Goal: Transaction & Acquisition: Purchase product/service

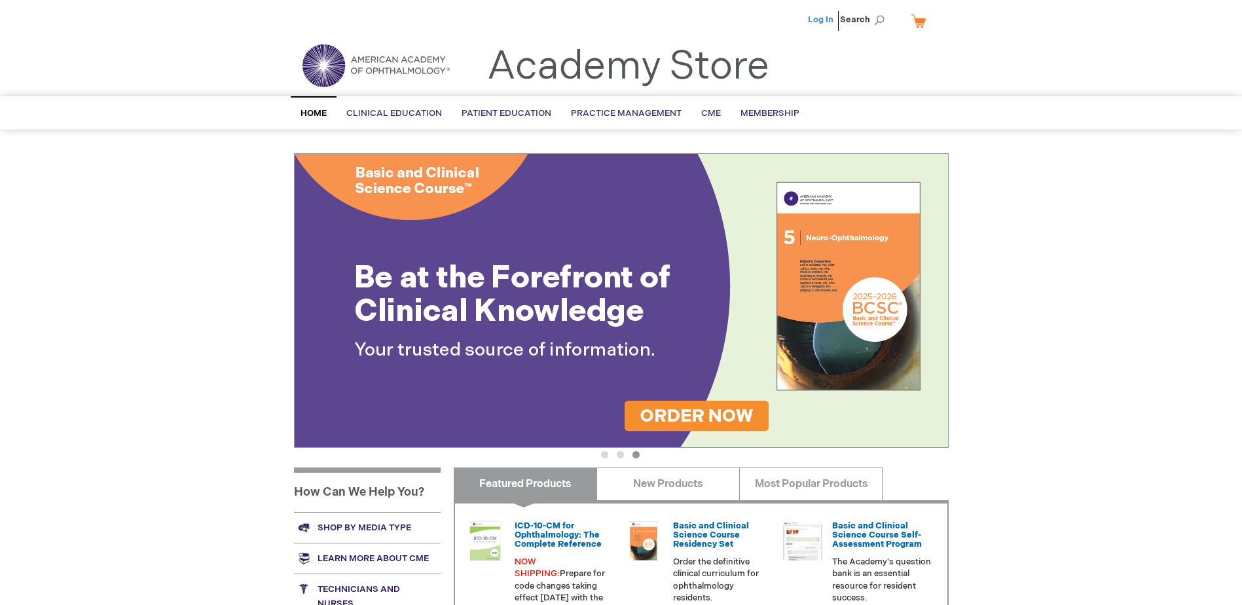
click at [821, 18] on link "Log In" at bounding box center [821, 19] width 26 height 10
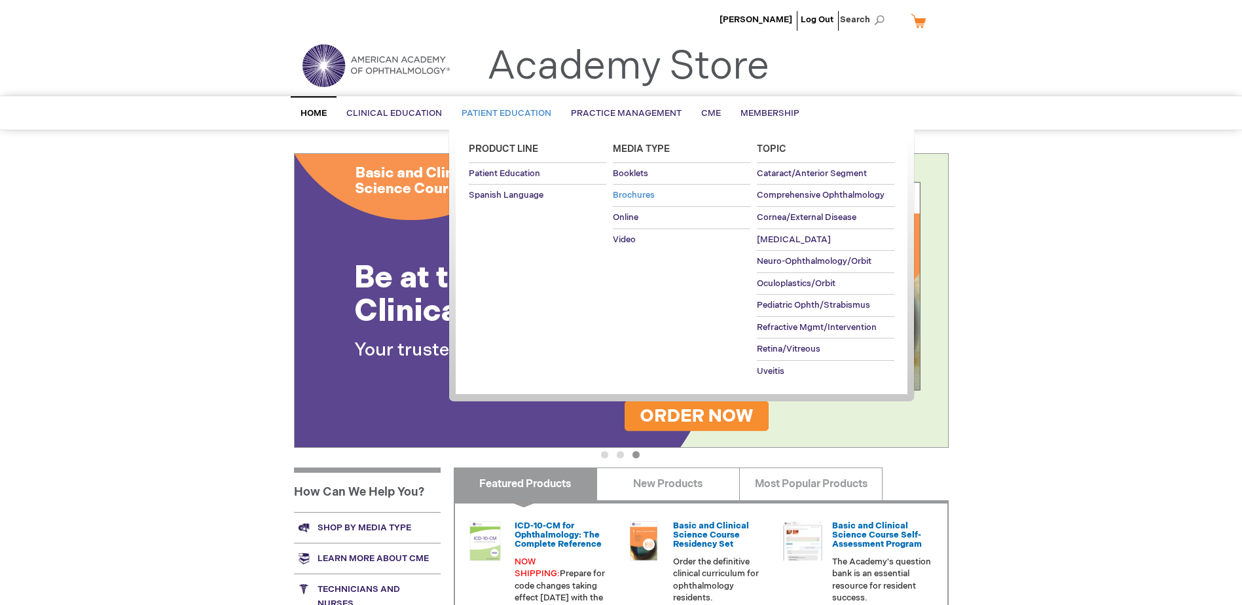
click at [644, 200] on span "Brochures" at bounding box center [634, 195] width 42 height 10
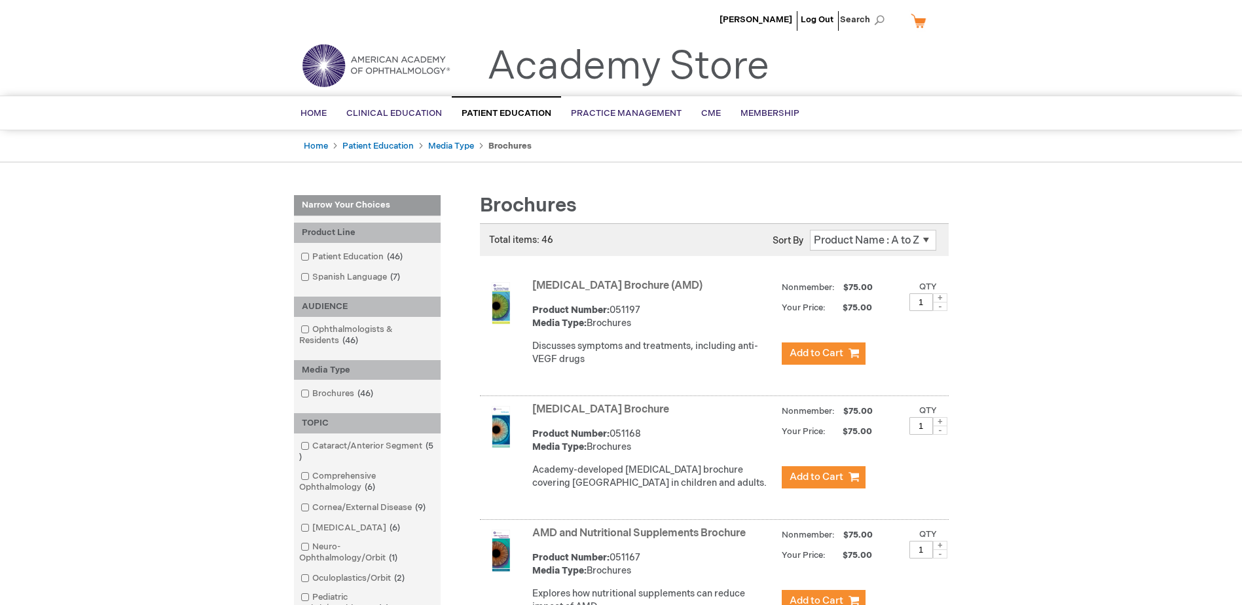
click at [938, 299] on span at bounding box center [940, 297] width 14 height 9
type input "2"
click at [836, 360] on span "Add to Cart" at bounding box center [817, 353] width 54 height 12
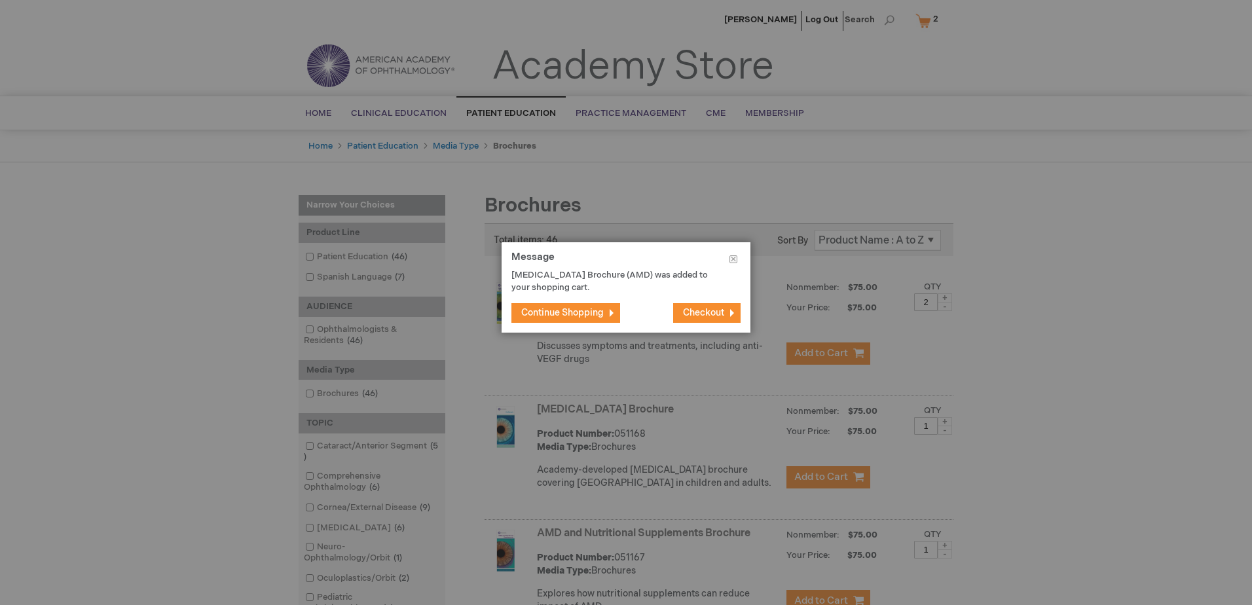
click at [593, 313] on span "Continue Shopping" at bounding box center [562, 312] width 83 height 11
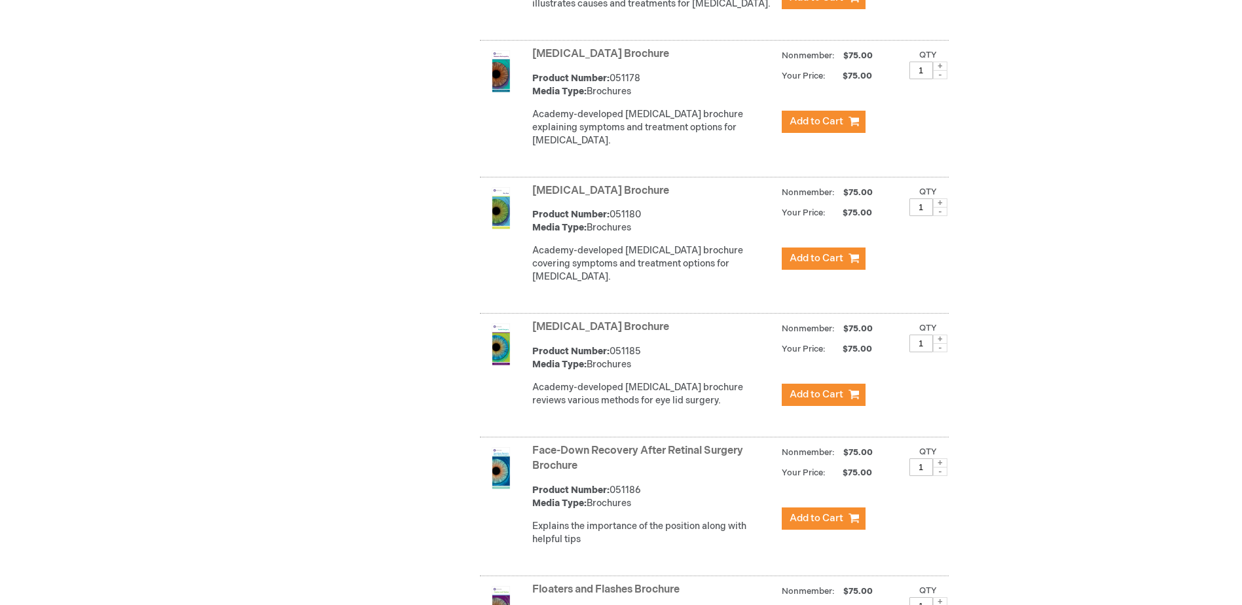
scroll to position [1863, 0]
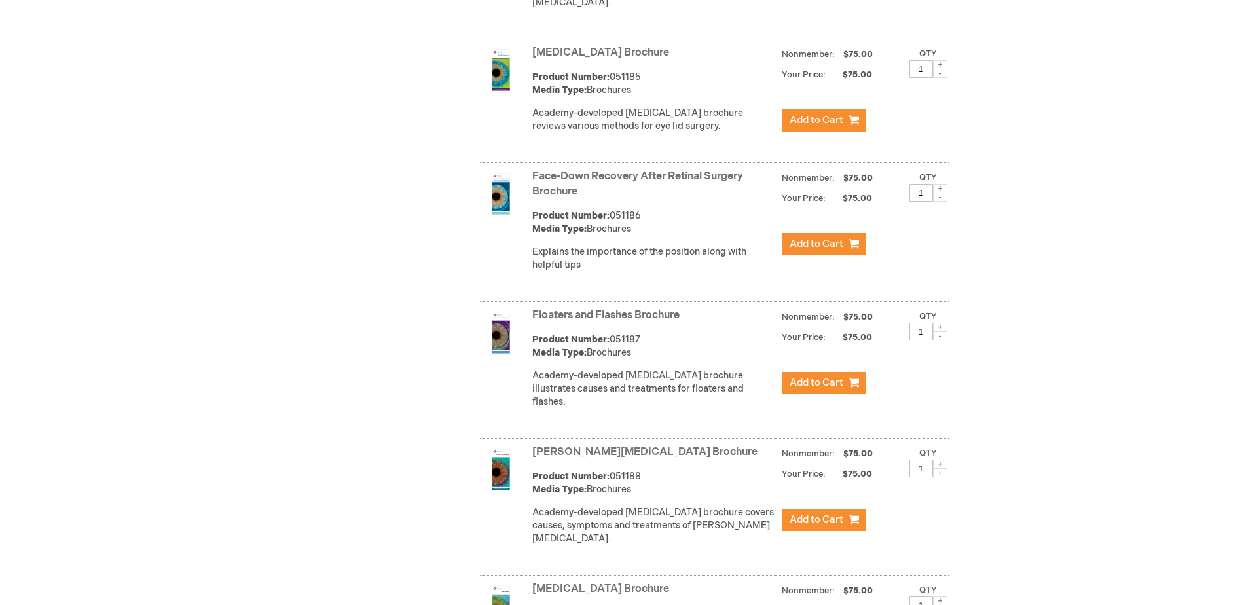
click at [936, 329] on span at bounding box center [940, 327] width 14 height 9
type input "3"
click at [838, 379] on span "Add to Cart" at bounding box center [817, 383] width 54 height 12
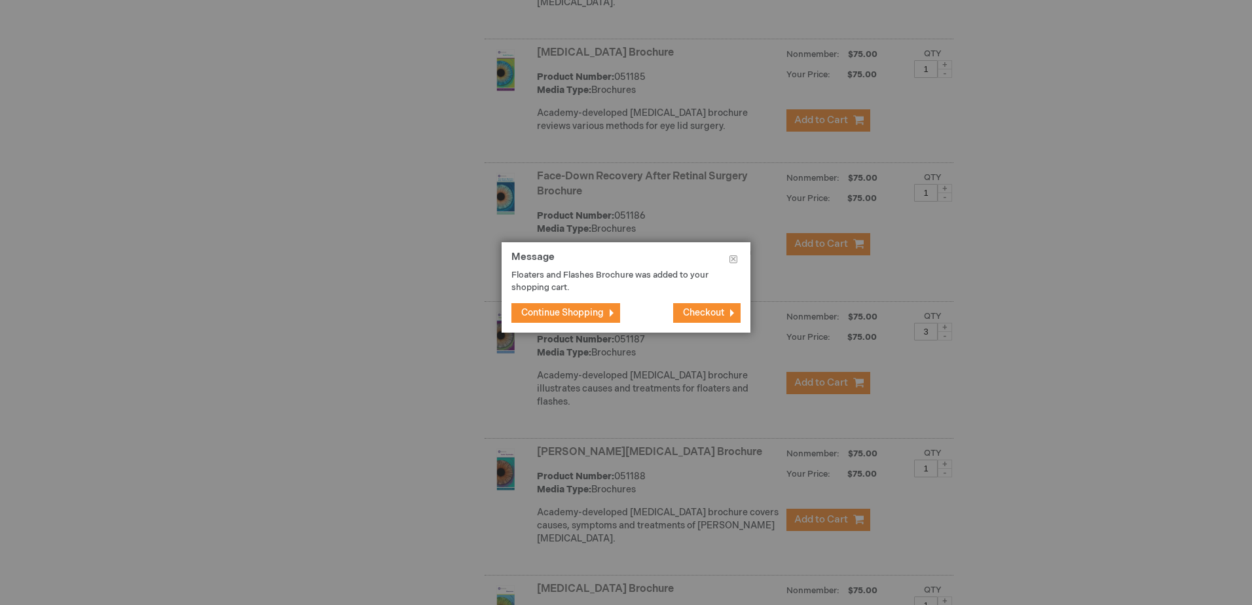
click at [576, 311] on span "Continue Shopping" at bounding box center [562, 312] width 83 height 11
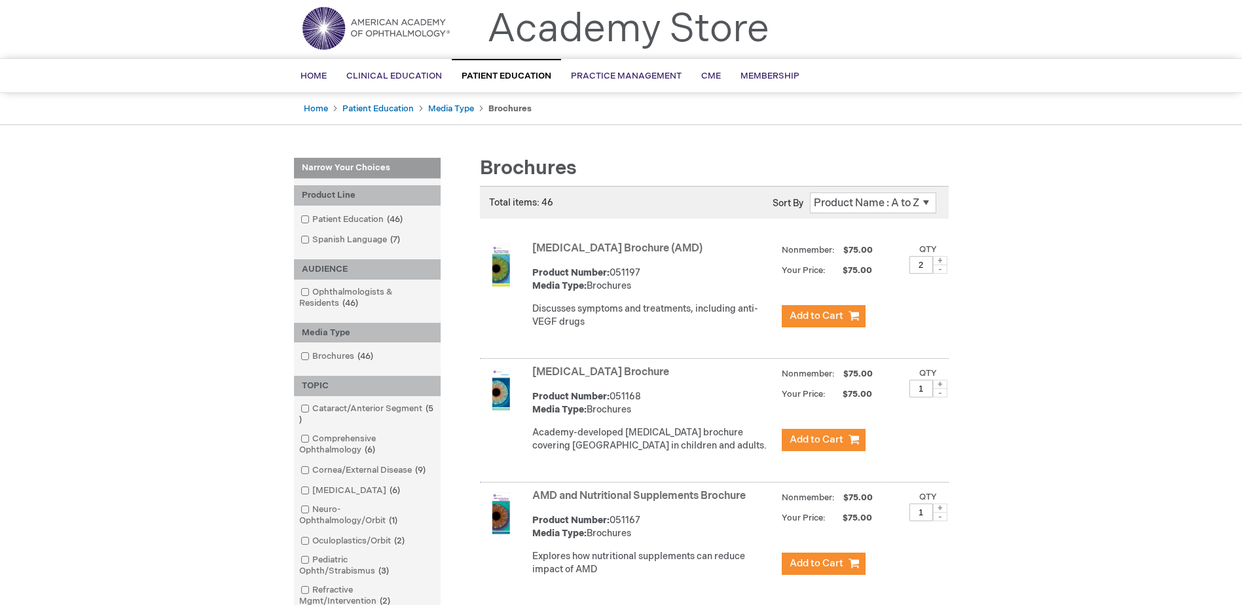
scroll to position [0, 0]
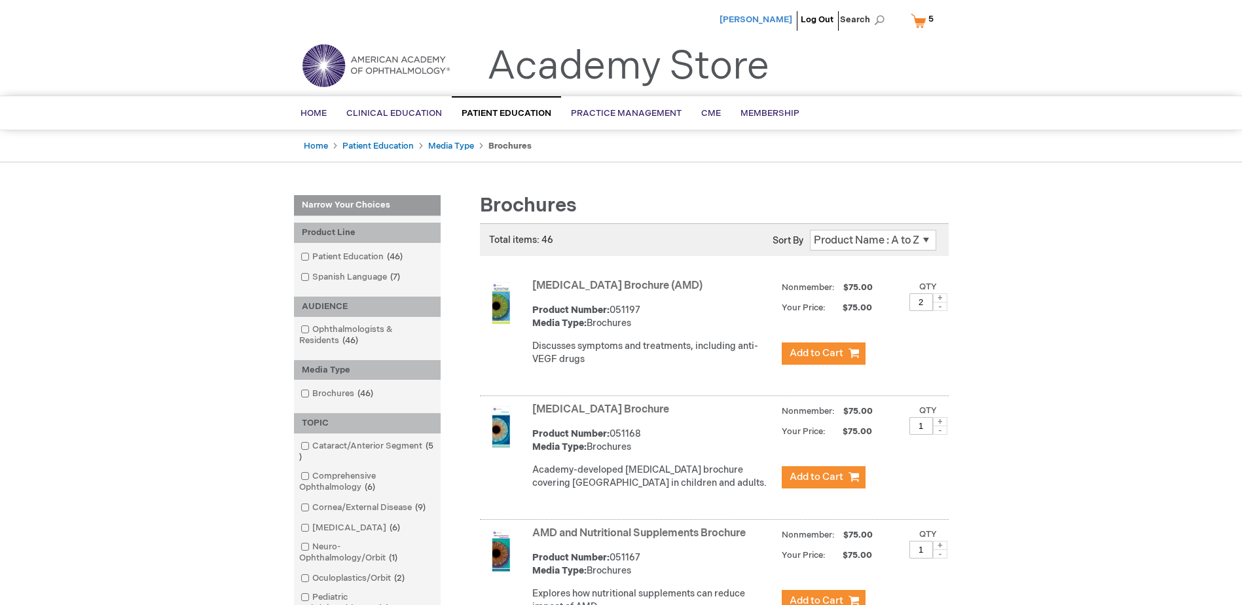
click at [780, 23] on span "[PERSON_NAME]" at bounding box center [756, 19] width 73 height 10
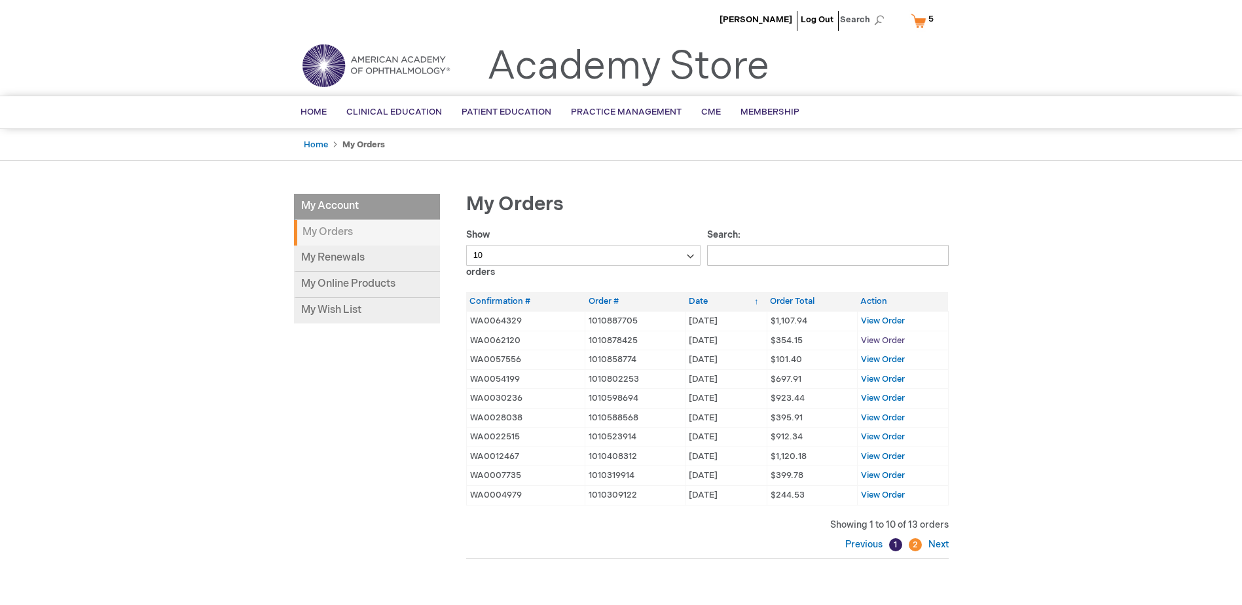
click at [887, 339] on span "View Order" at bounding box center [883, 340] width 44 height 10
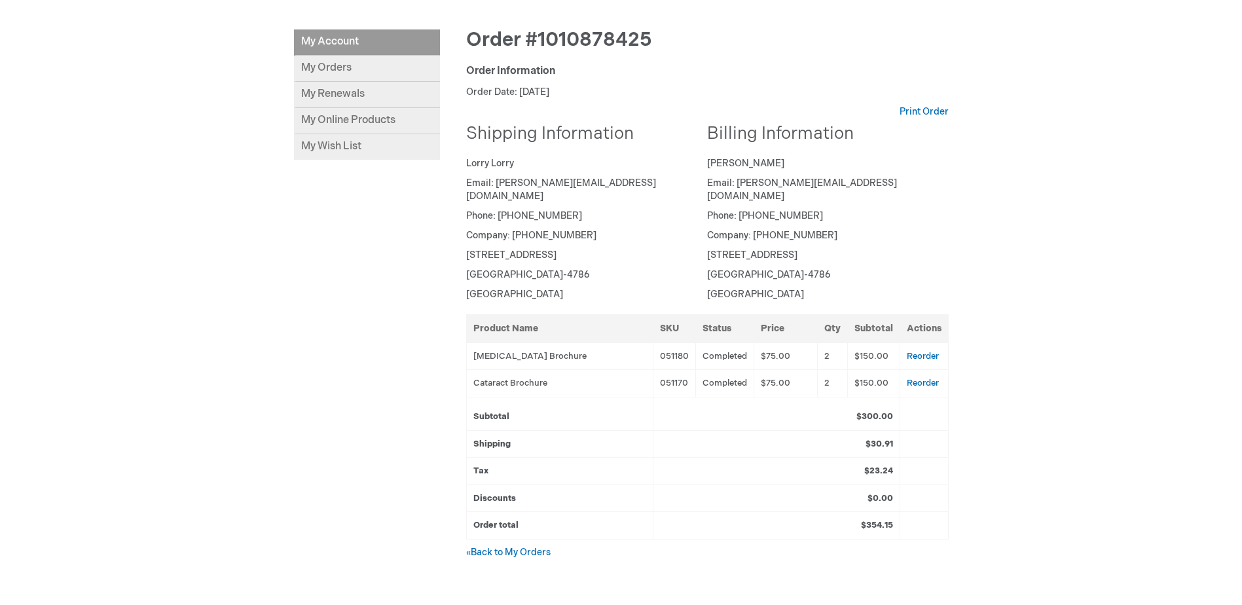
scroll to position [196, 0]
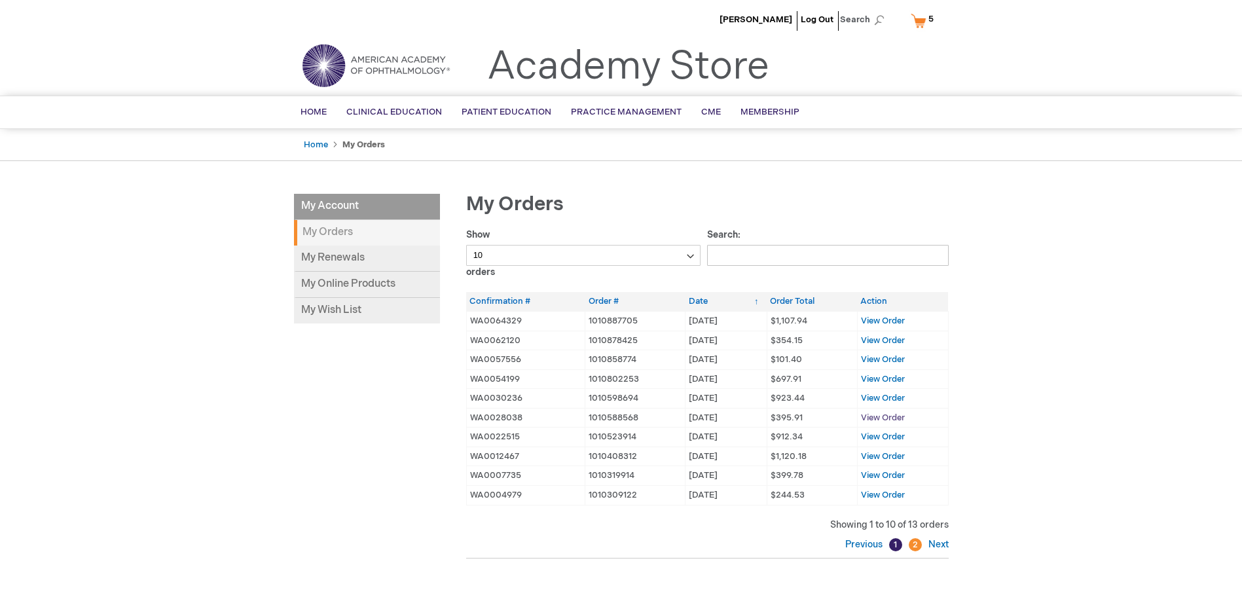
click at [893, 420] on span "View Order" at bounding box center [883, 418] width 44 height 10
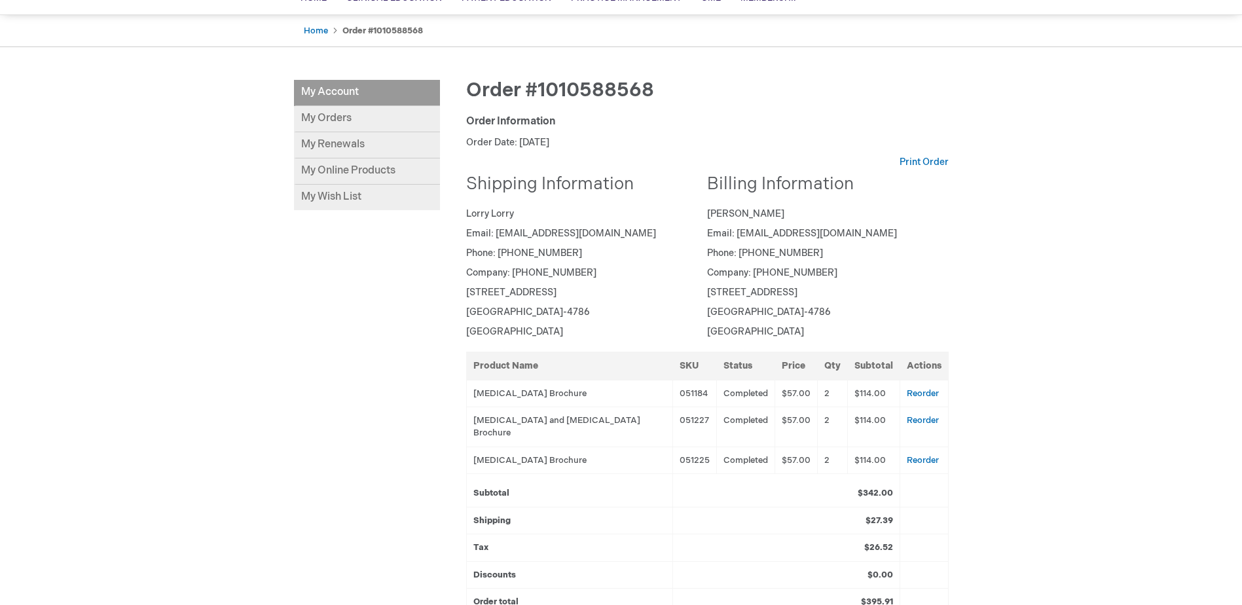
scroll to position [131, 0]
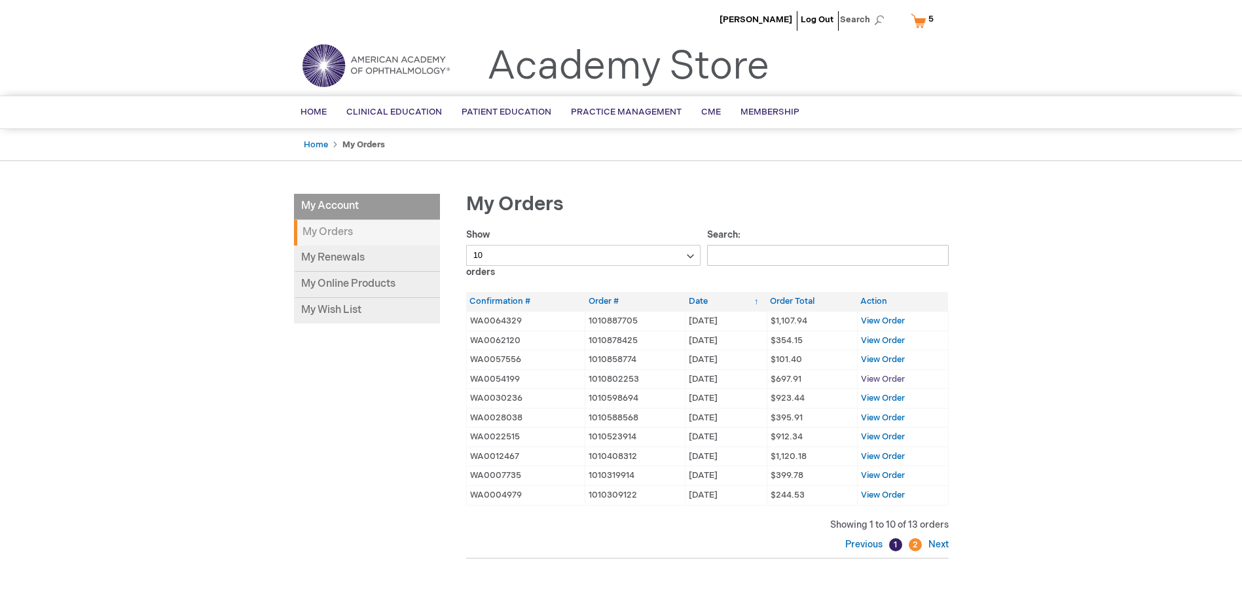
click at [891, 382] on span "View Order" at bounding box center [883, 379] width 44 height 10
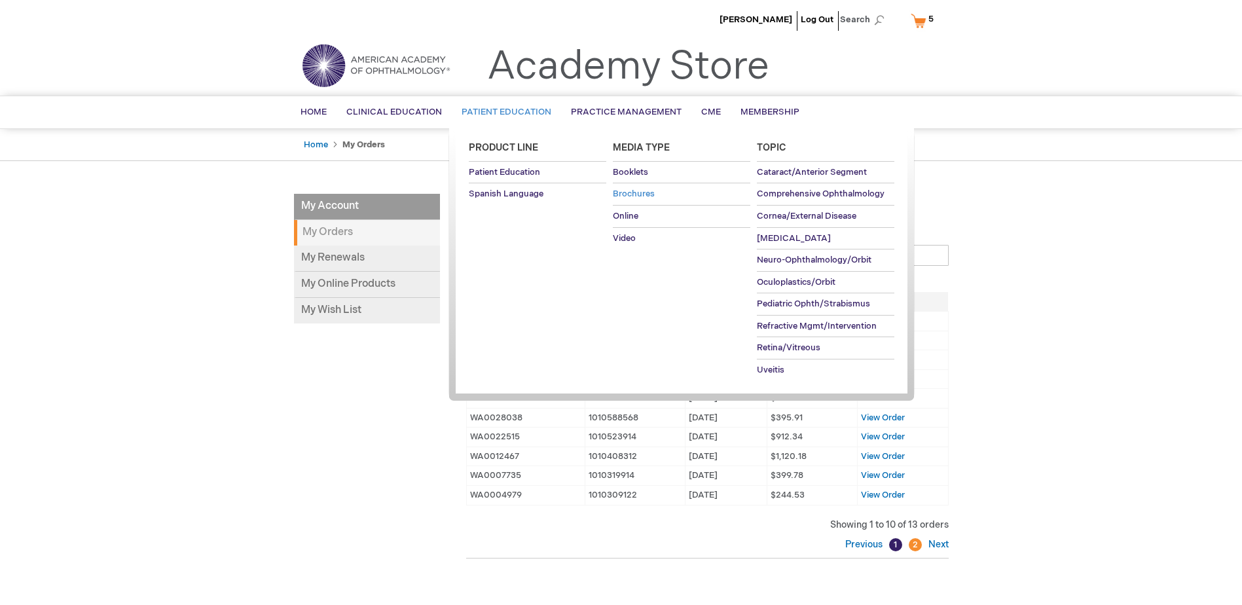
click at [625, 190] on span "Brochures" at bounding box center [634, 194] width 42 height 10
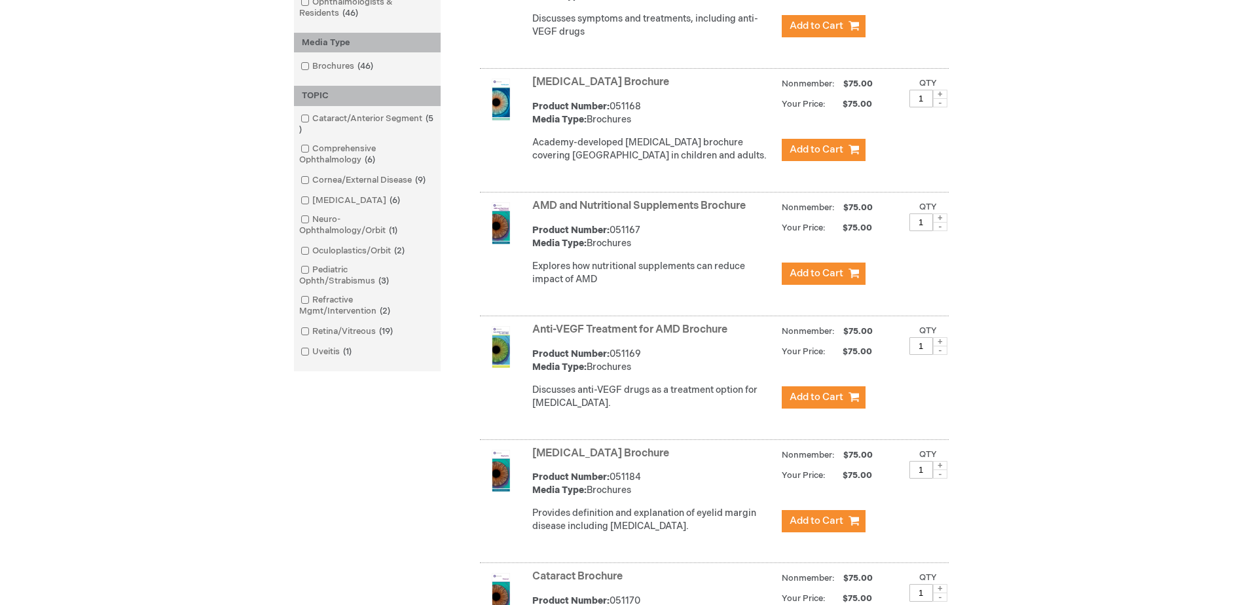
scroll to position [655, 0]
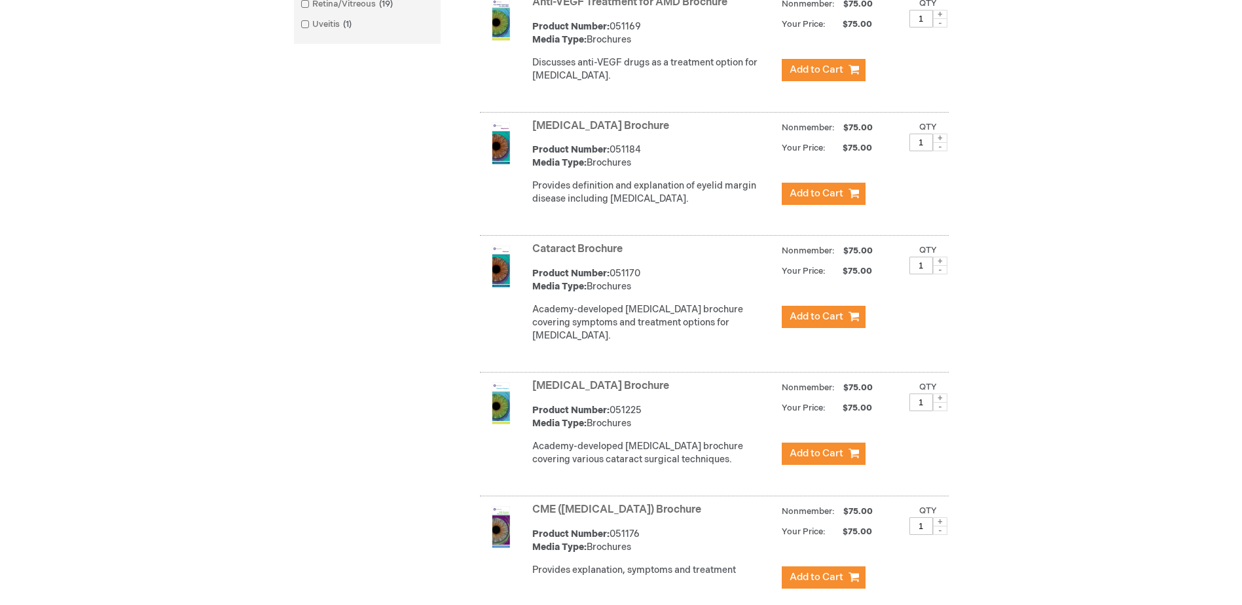
click at [941, 266] on span at bounding box center [940, 261] width 14 height 9
type input "2"
click at [836, 323] on span "Add to Cart" at bounding box center [817, 316] width 54 height 12
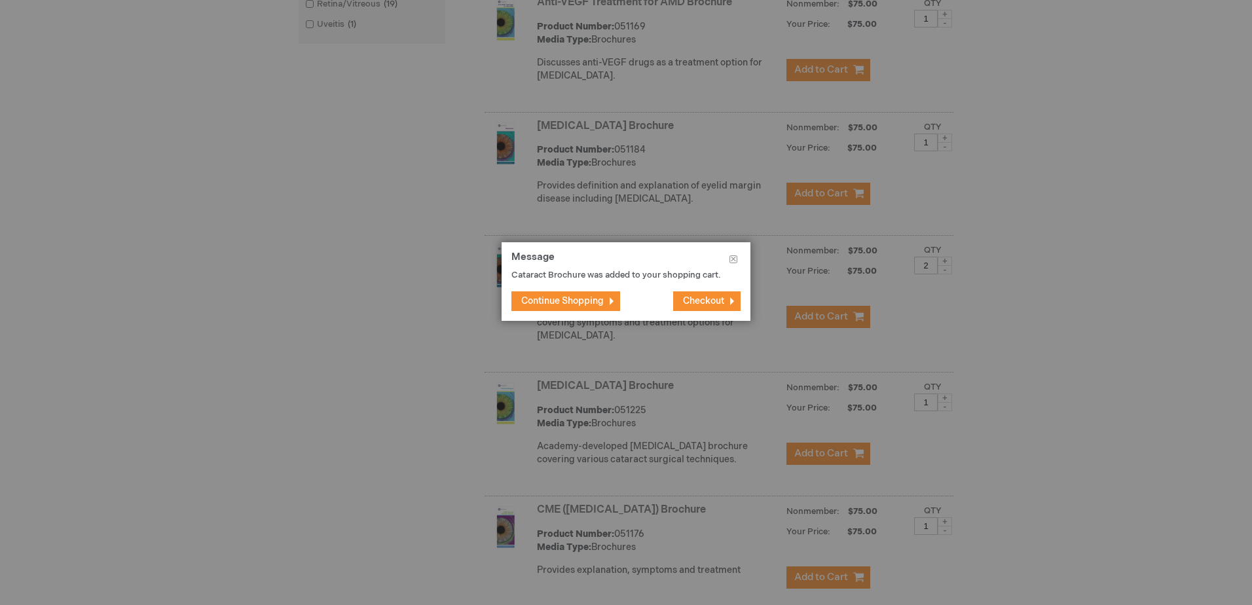
click at [582, 303] on span "Continue Shopping" at bounding box center [562, 300] width 83 height 11
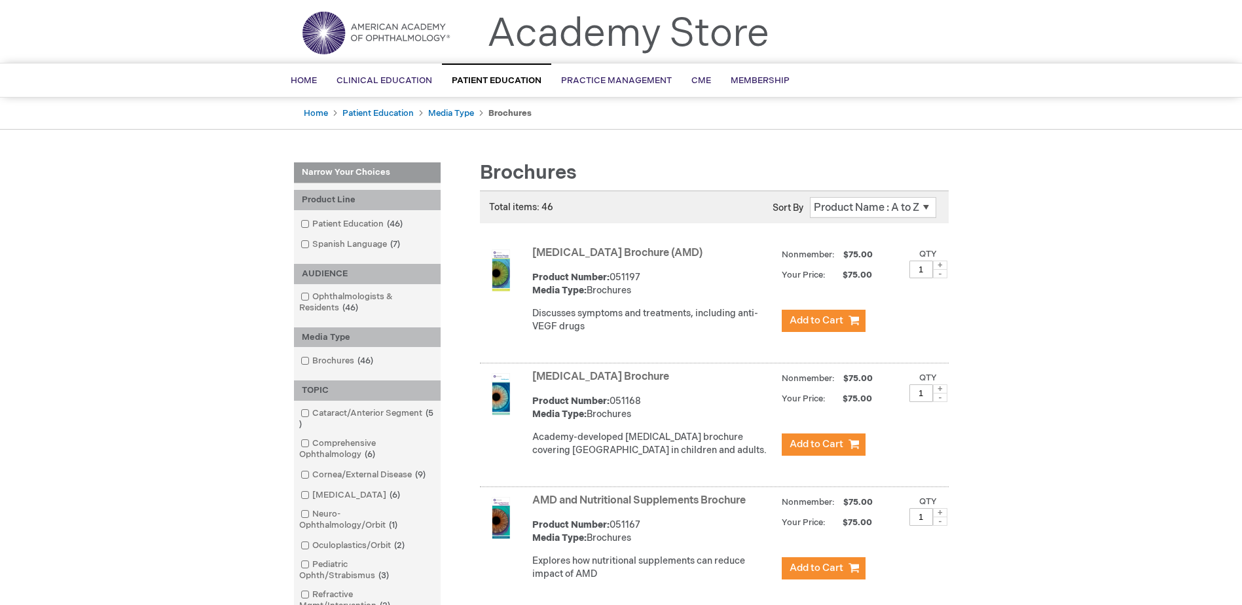
scroll to position [0, 0]
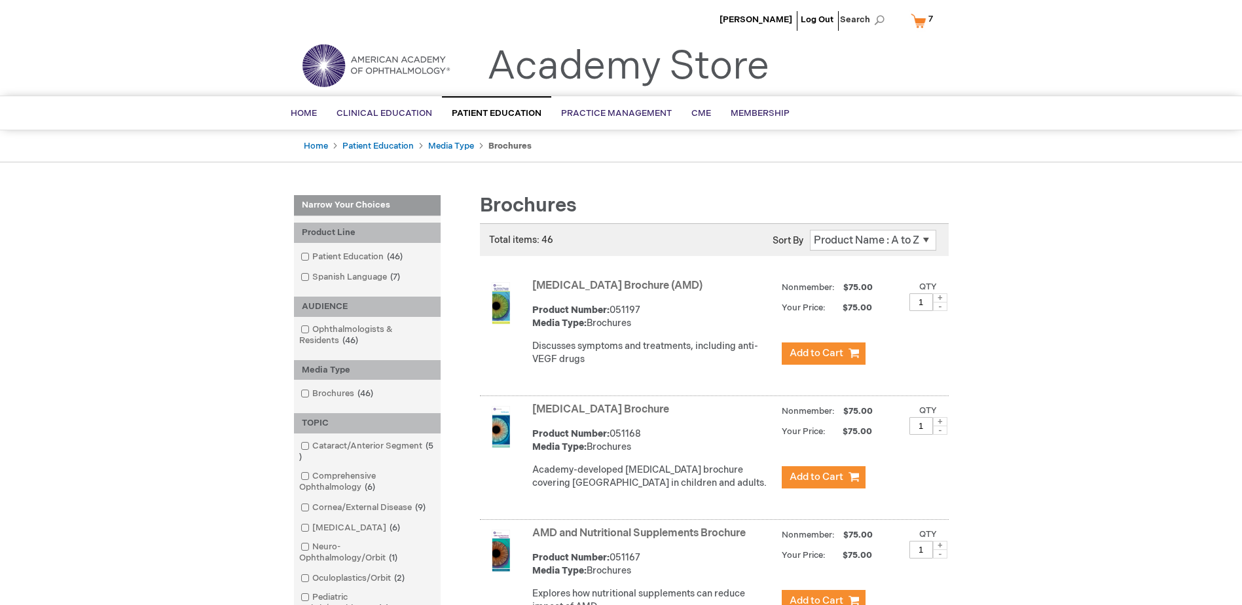
click at [921, 27] on link "My Cart 7 7 items" at bounding box center [924, 20] width 33 height 23
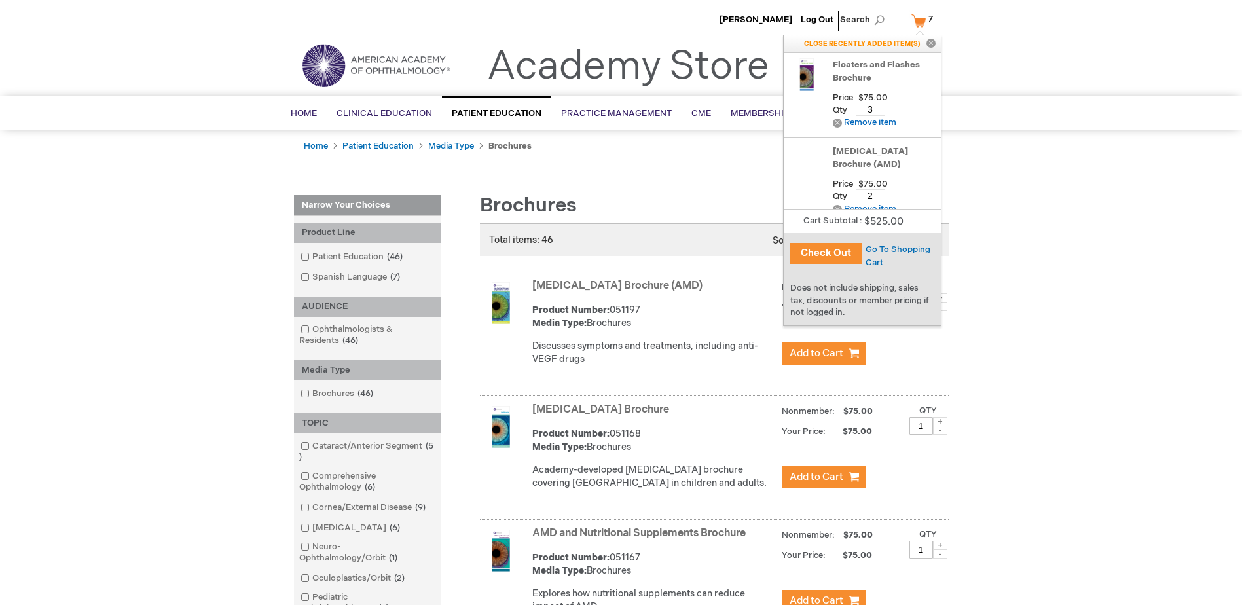
scroll to position [103, 0]
click at [843, 248] on button "Check Out" at bounding box center [826, 253] width 72 height 21
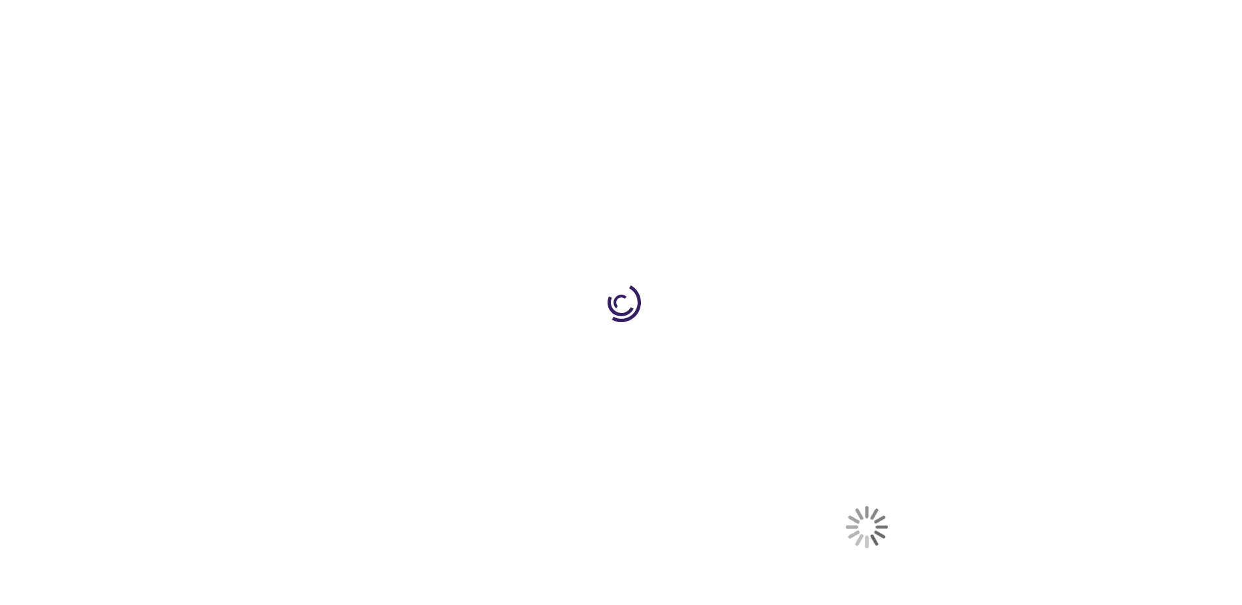
select select "US"
select select "12"
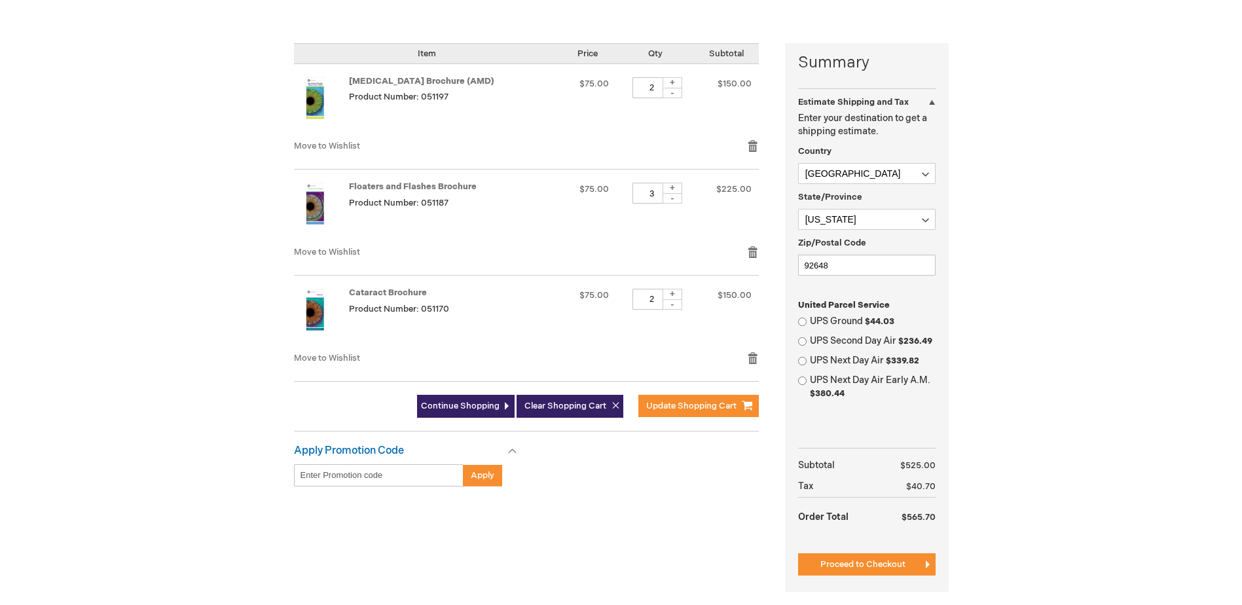
scroll to position [262, 0]
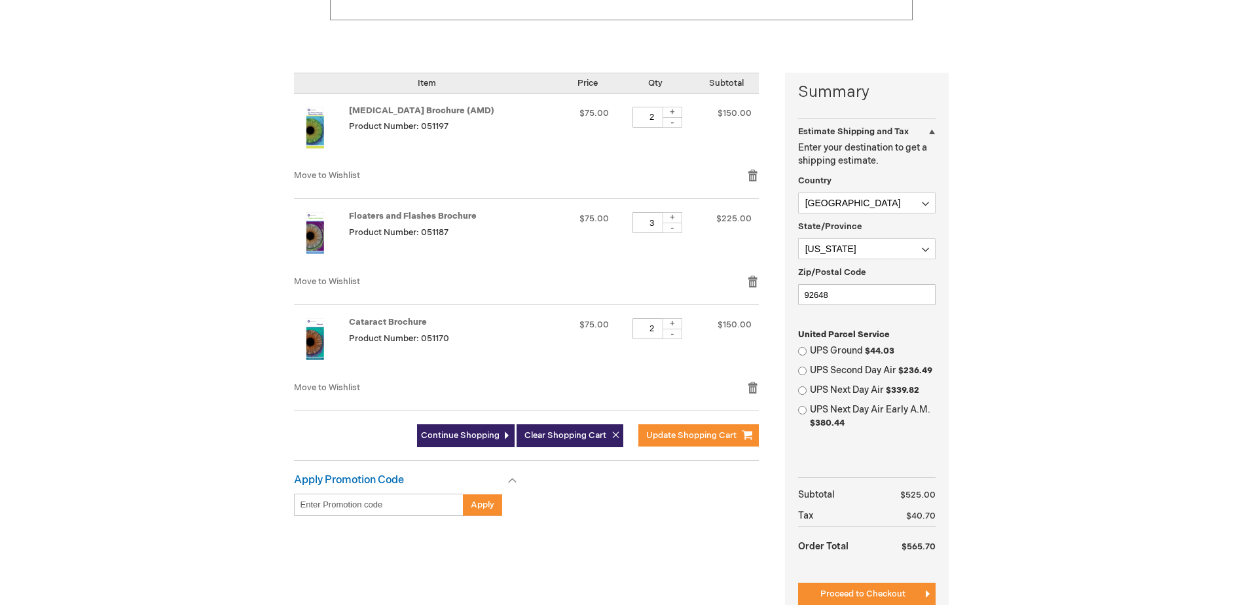
click at [682, 113] on div "+" at bounding box center [673, 112] width 20 height 11
type input "3"
click at [699, 436] on span "Update Shopping Cart" at bounding box center [691, 435] width 90 height 10
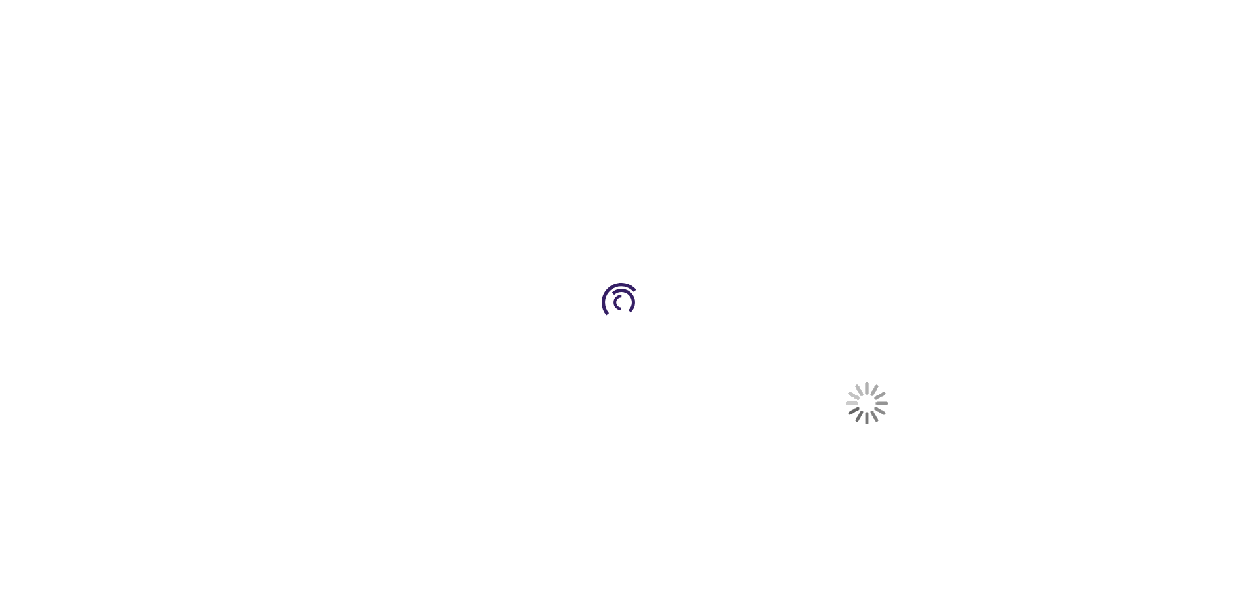
select select "US"
select select "12"
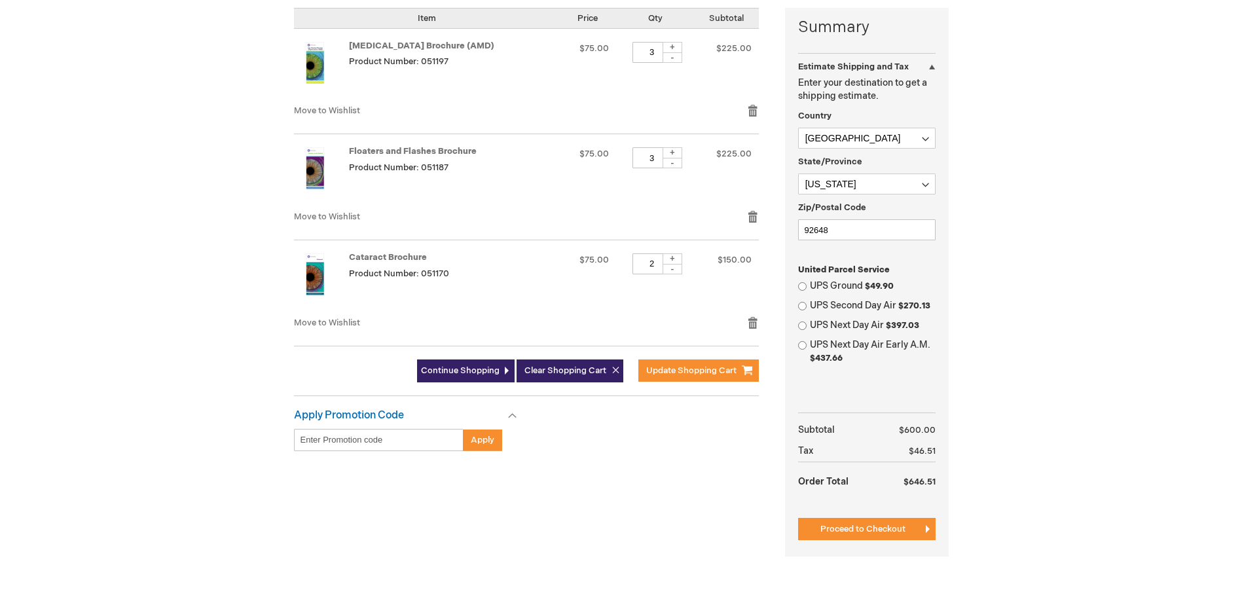
scroll to position [327, 0]
click at [682, 259] on div "+" at bounding box center [673, 258] width 20 height 11
type input "3"
click at [715, 369] on span "Update Shopping Cart" at bounding box center [691, 370] width 90 height 10
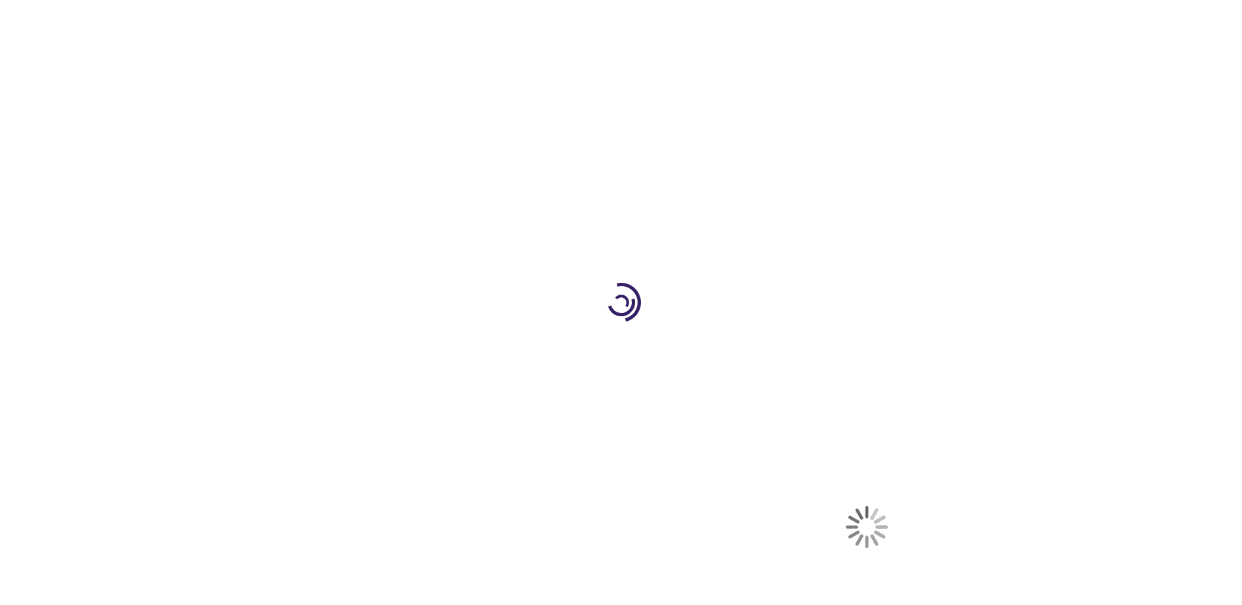
select select "US"
select select "12"
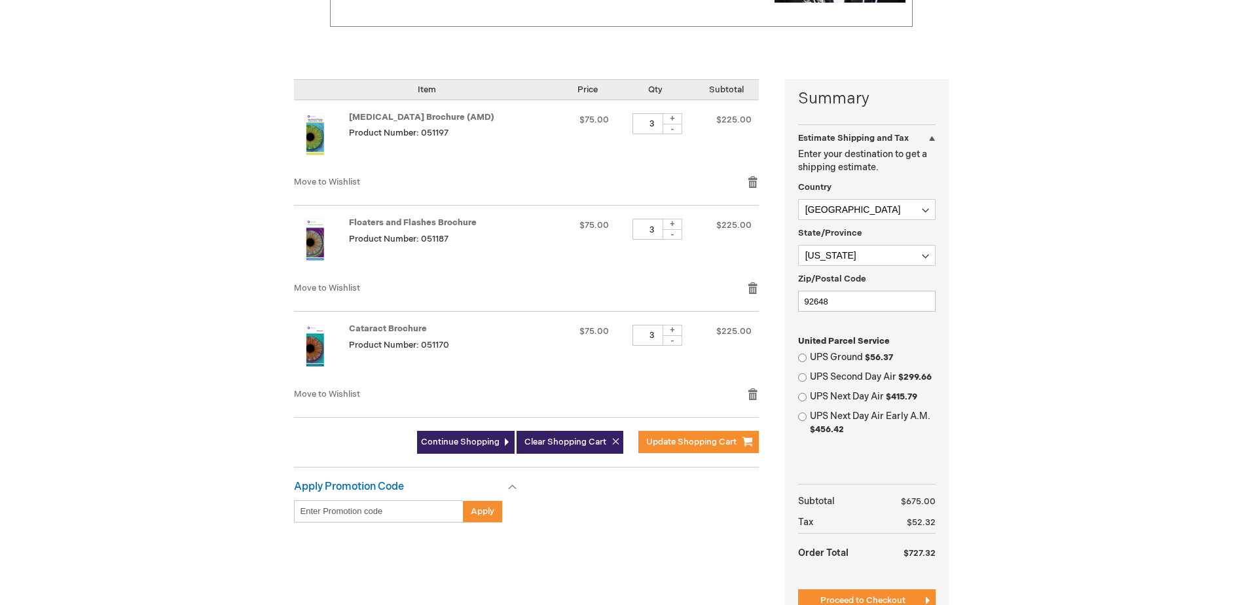
scroll to position [262, 0]
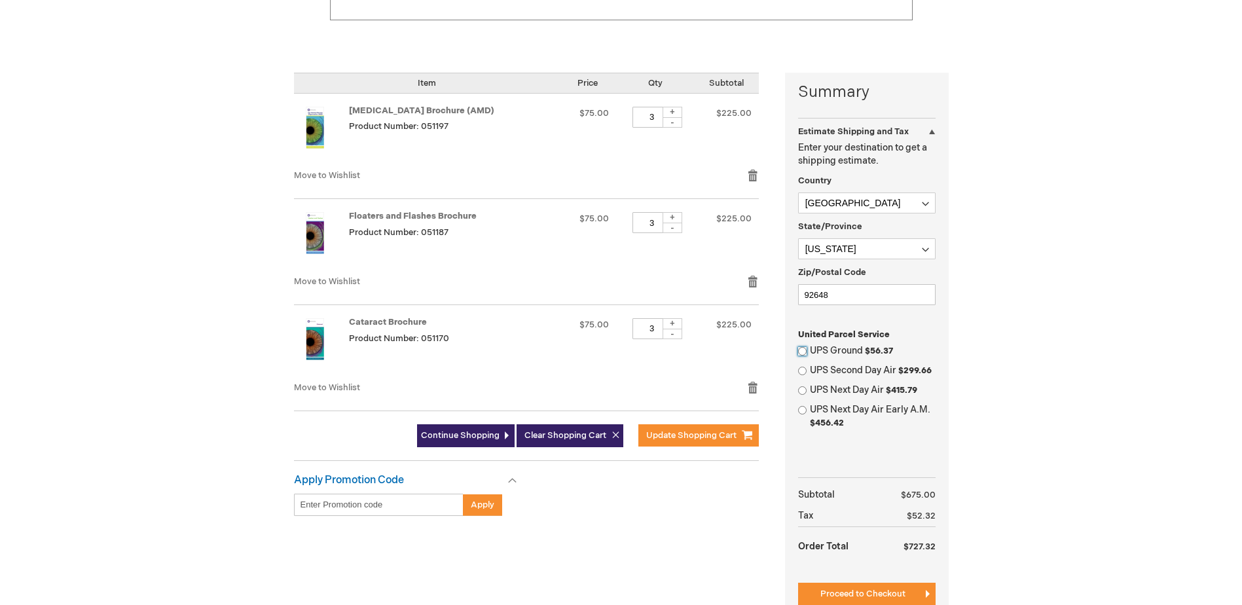
click at [800, 350] on input "UPS Ground $56.37" at bounding box center [802, 351] width 9 height 9
radio input "true"
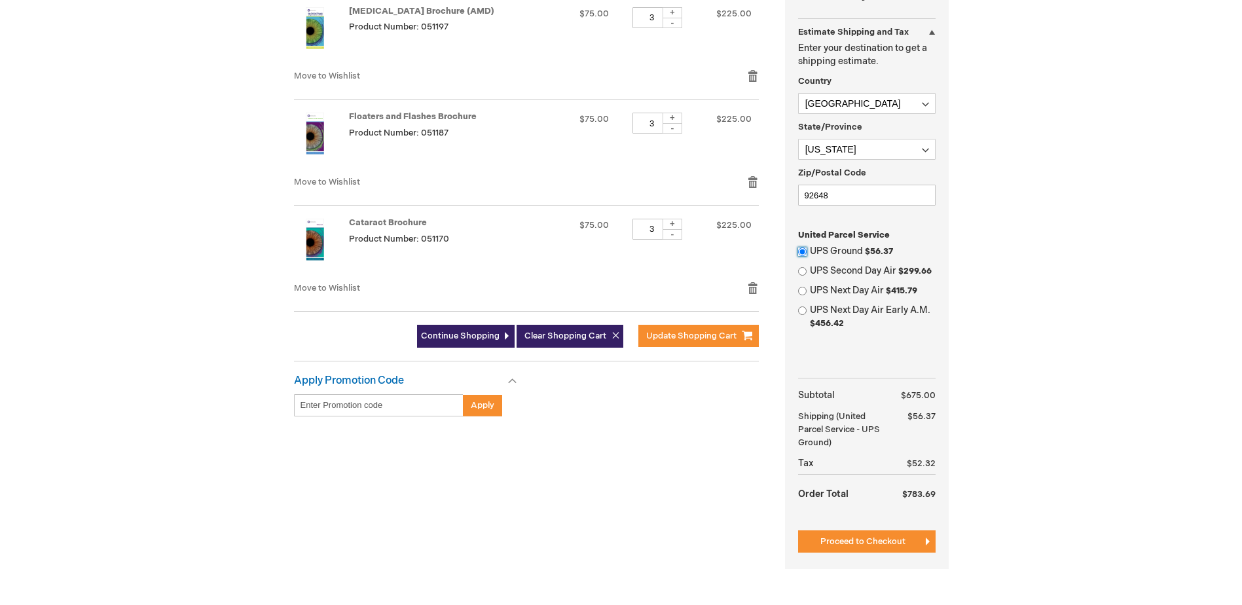
scroll to position [393, 0]
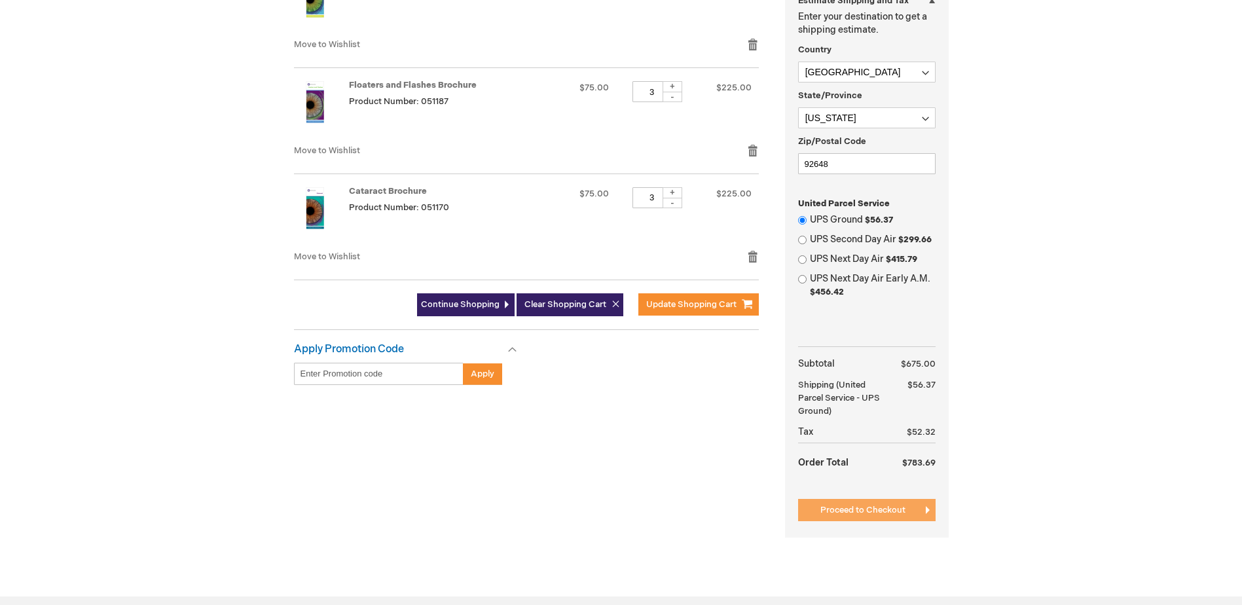
click at [899, 510] on span "Proceed to Checkout" at bounding box center [863, 510] width 85 height 10
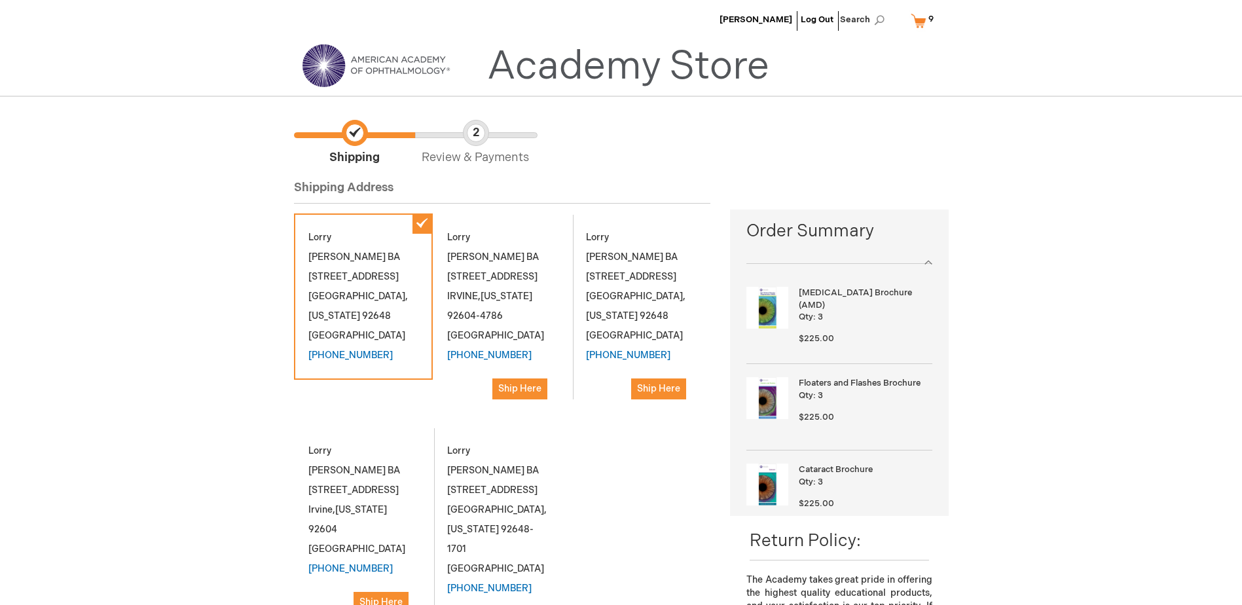
click at [576, 462] on div "Lorry Duncan BA 18582 Main St HUNTINGTON BEACH , California 92648 United States…" at bounding box center [502, 436] width 417 height 447
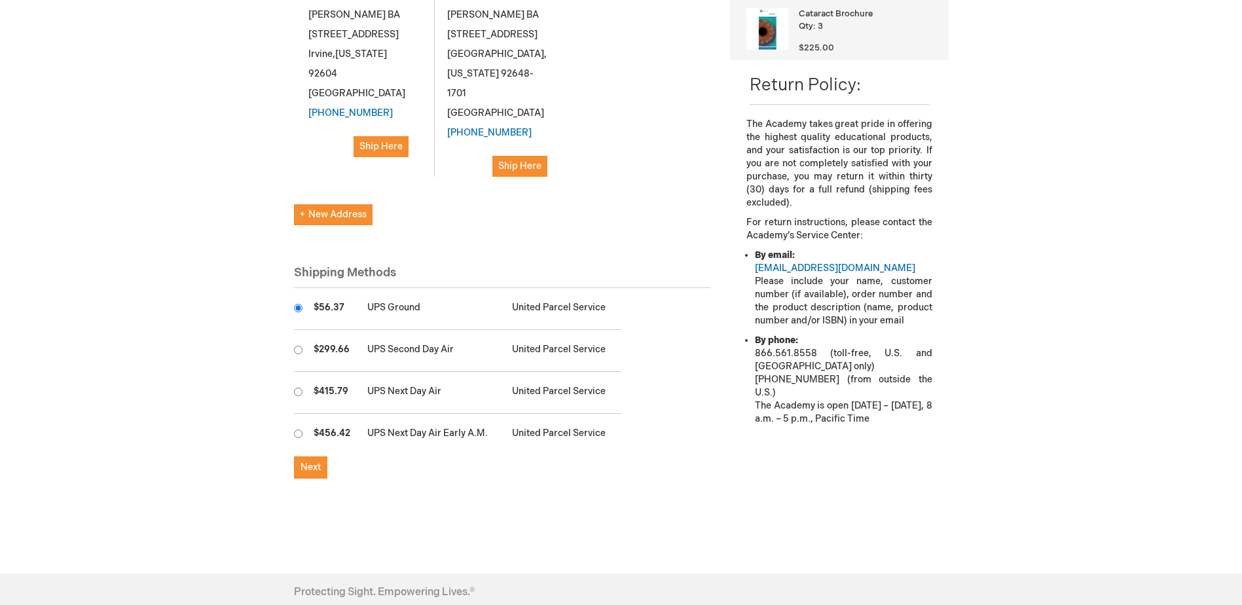
scroll to position [458, 0]
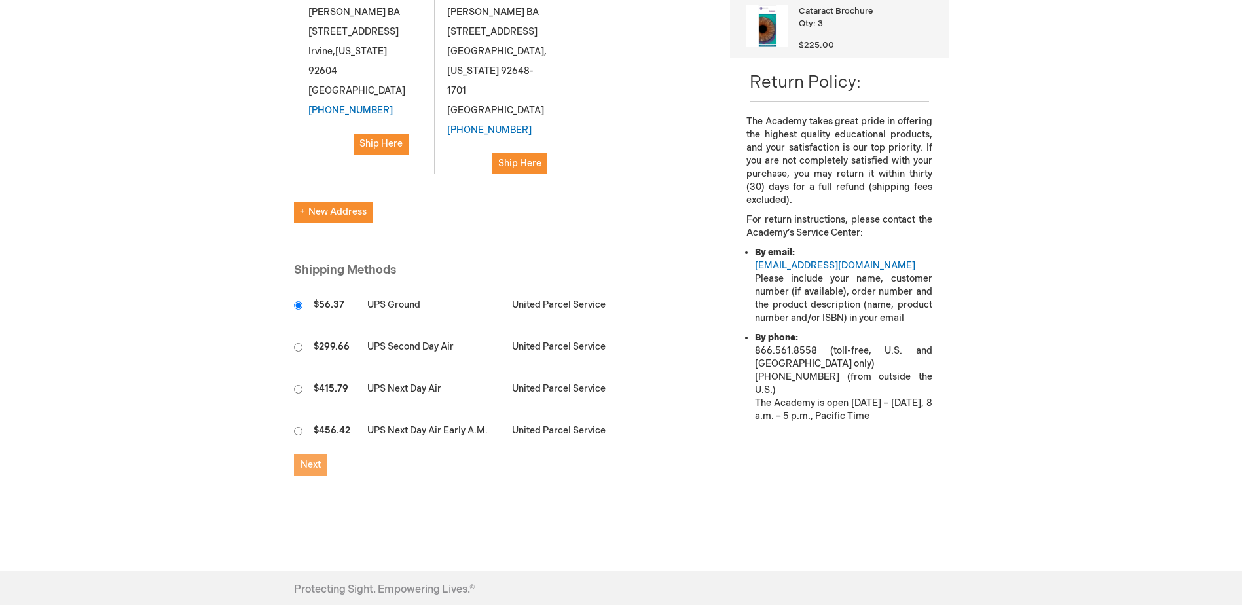
click at [304, 454] on button "Next" at bounding box center [310, 465] width 33 height 22
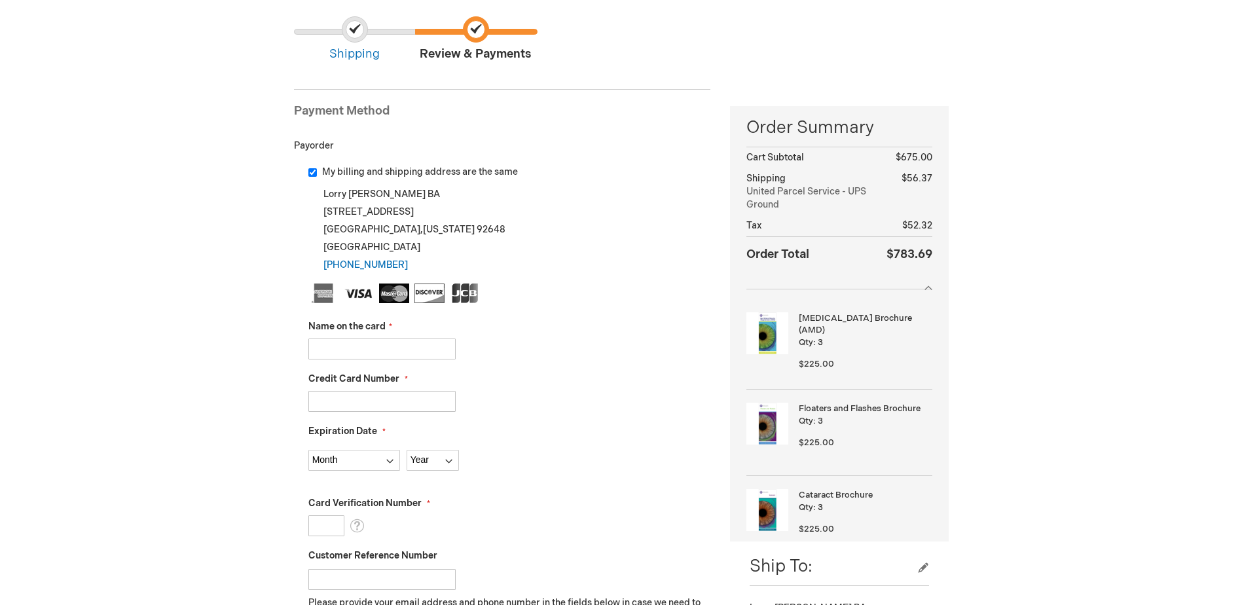
scroll to position [196, 0]
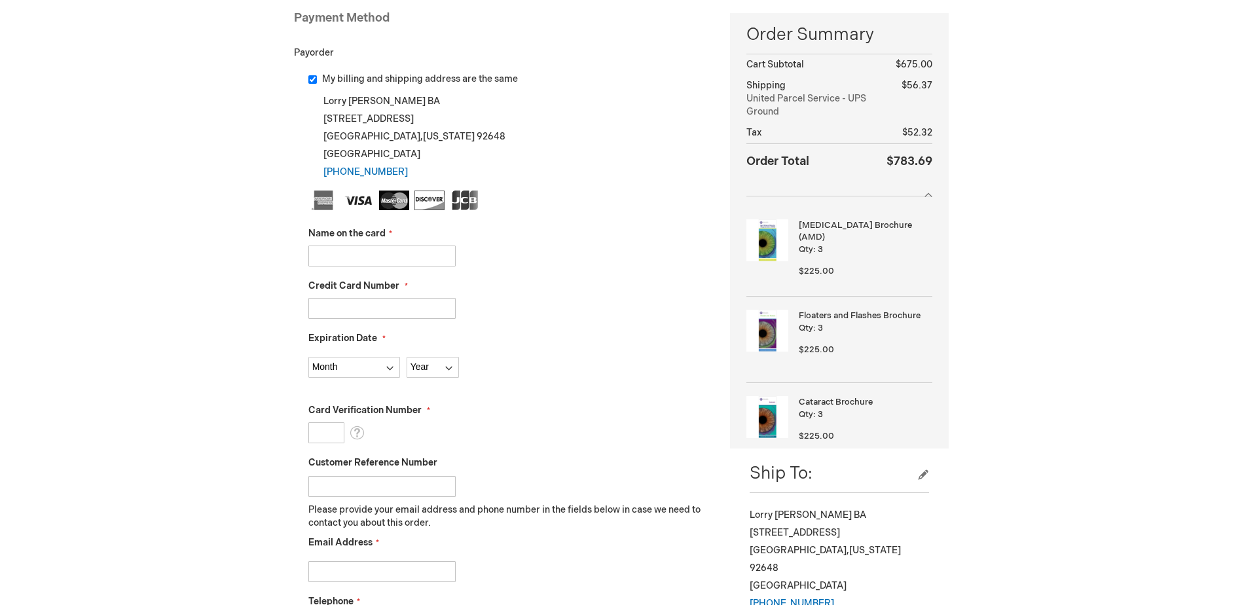
click at [381, 260] on input "Name on the card" at bounding box center [381, 256] width 147 height 21
type input "Alice Youn"
type input "5474151914804742"
select select "3"
select select "2029"
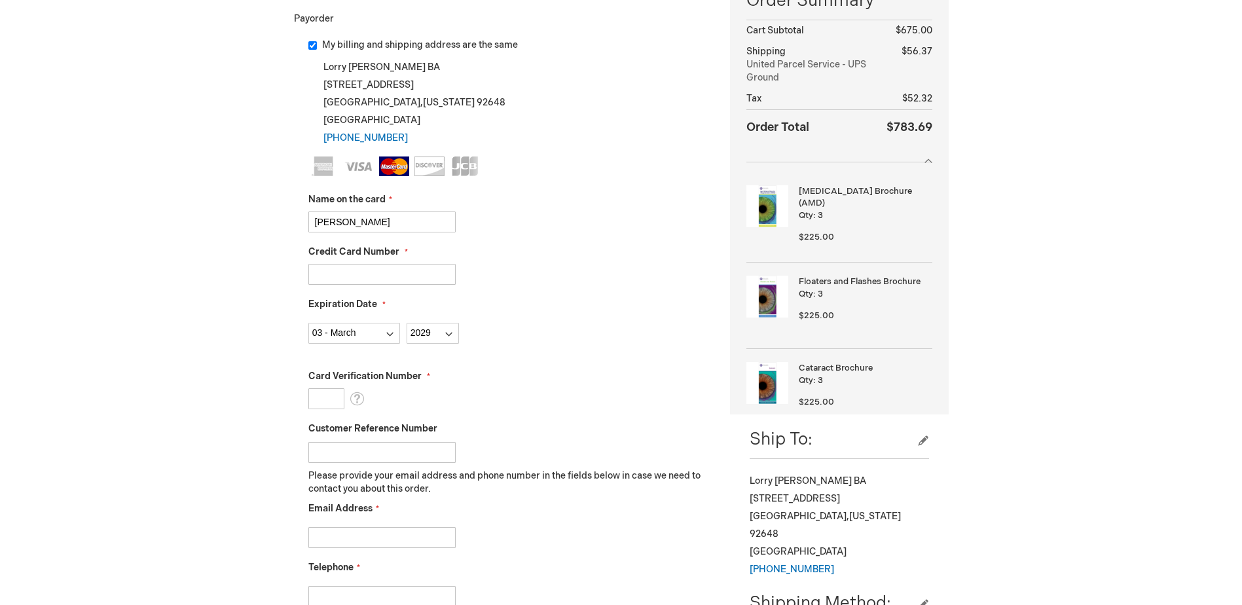
scroll to position [262, 0]
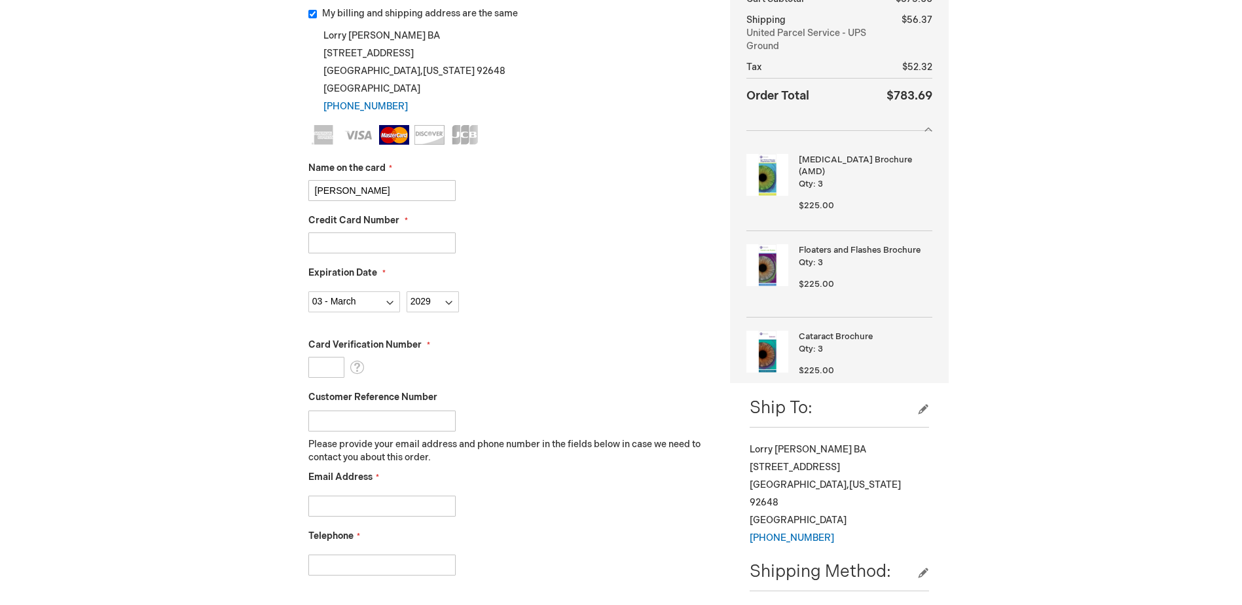
click at [329, 362] on input "Card Verification Number" at bounding box center [326, 367] width 36 height 21
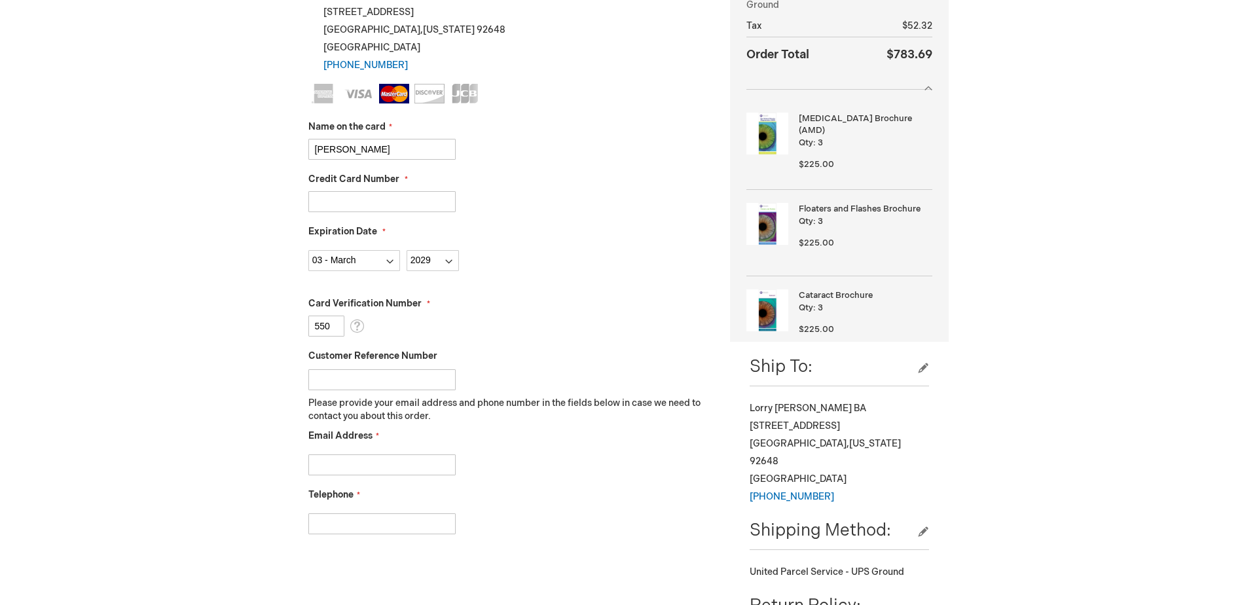
scroll to position [393, 0]
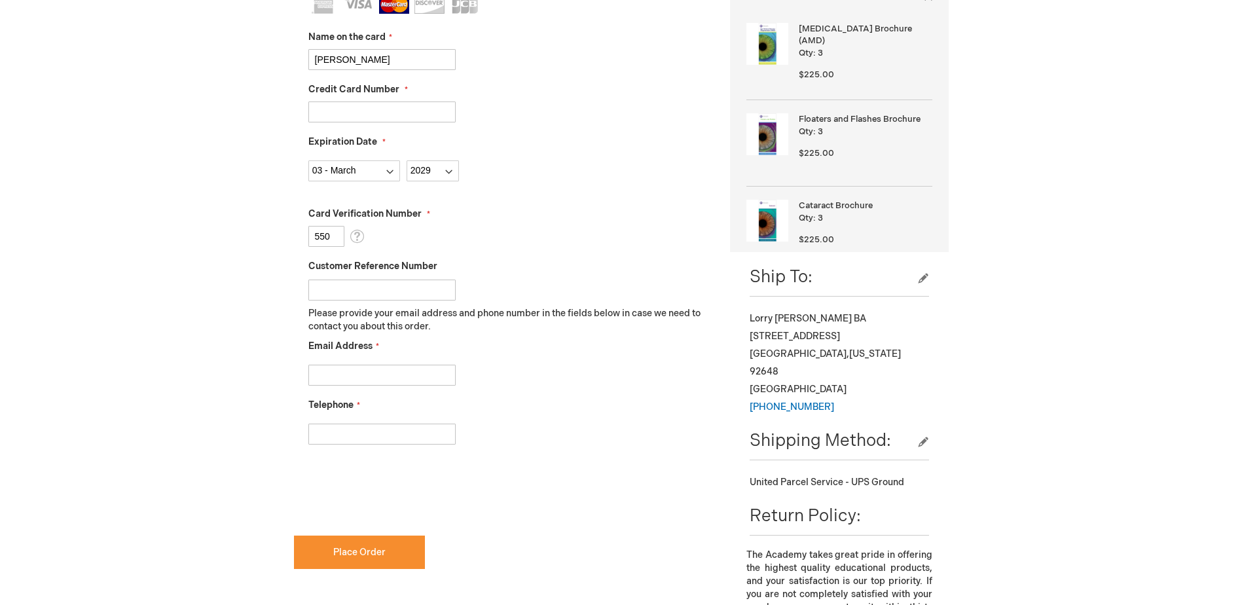
type input "550"
click at [386, 377] on input "Email Address" at bounding box center [381, 375] width 147 height 21
type input "paulina@beacheye.com"
type input "[PHONE_NUMBER]"
checkbox input "true"
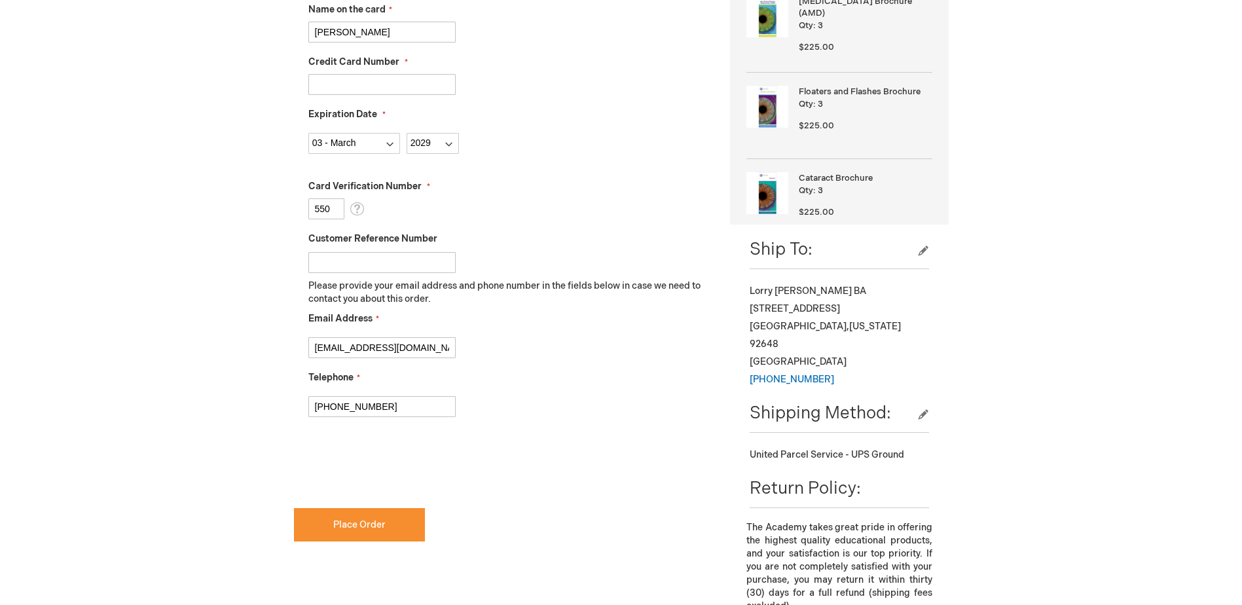
scroll to position [458, 0]
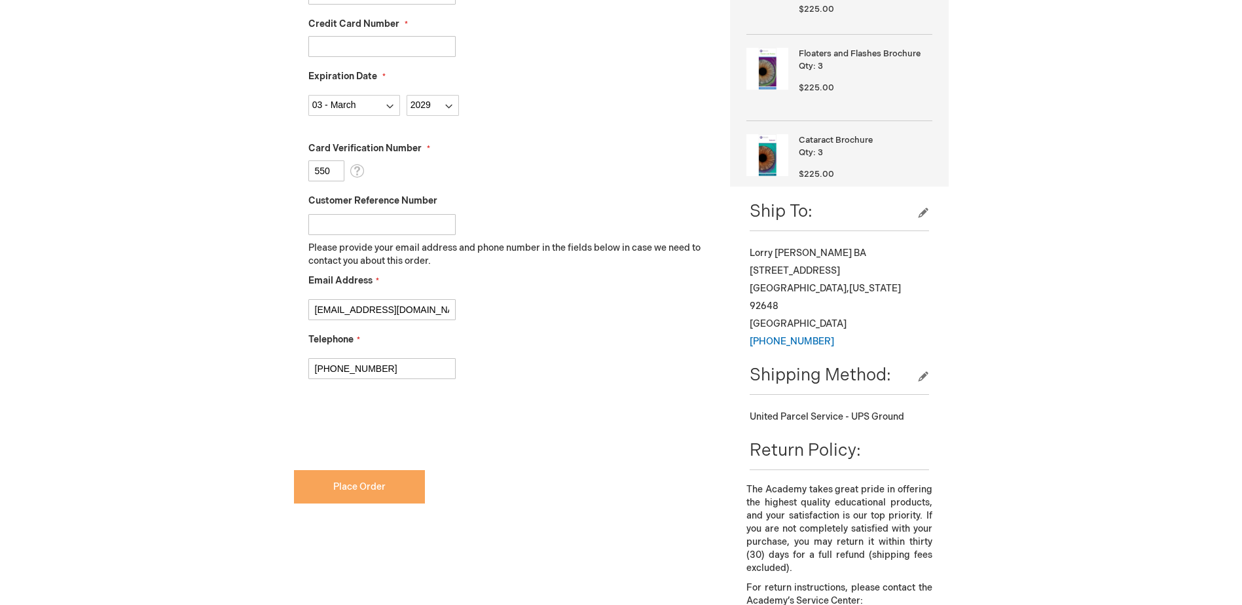
click at [381, 487] on span "Place Order" at bounding box center [359, 486] width 52 height 11
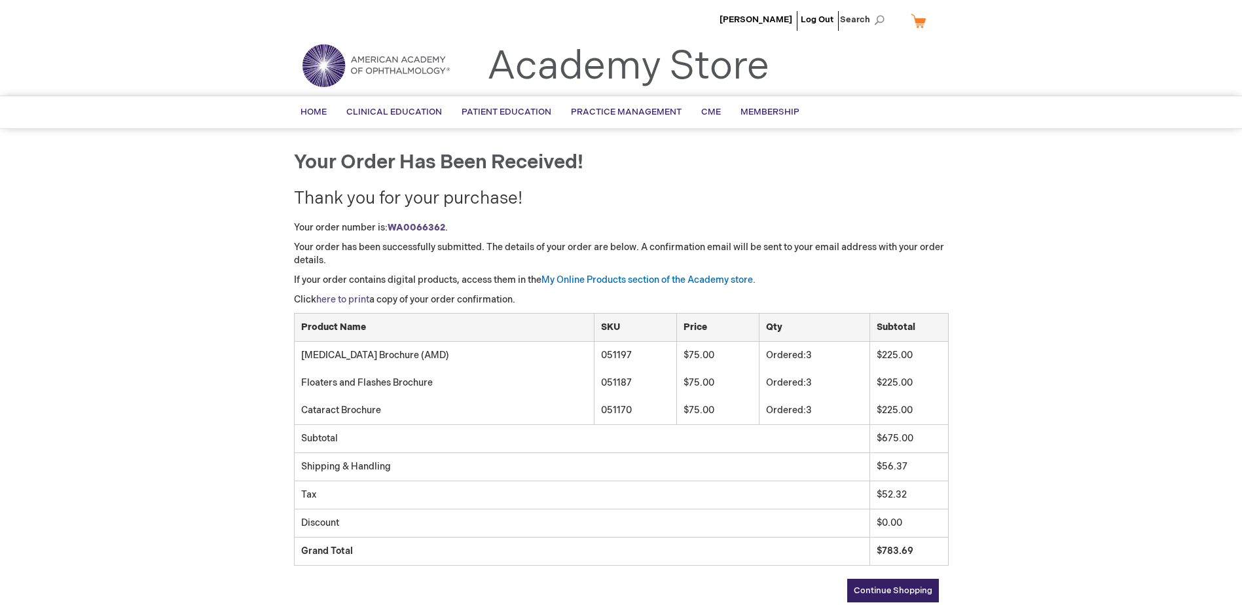
click at [343, 299] on link "here to print" at bounding box center [342, 299] width 53 height 11
